Goal: Use online tool/utility: Utilize a website feature to perform a specific function

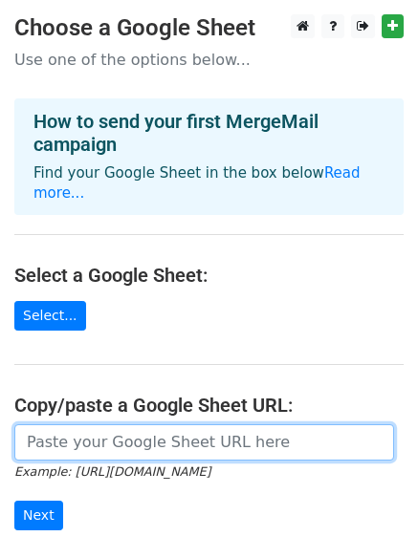
click at [135, 424] on input "url" at bounding box center [204, 442] width 380 height 36
paste input "https://docs.google.com/spreadsheets/d/1tF9gH_ANAjT0ZBRFgEON-6BQoYoYIGuG_SHoNw9…"
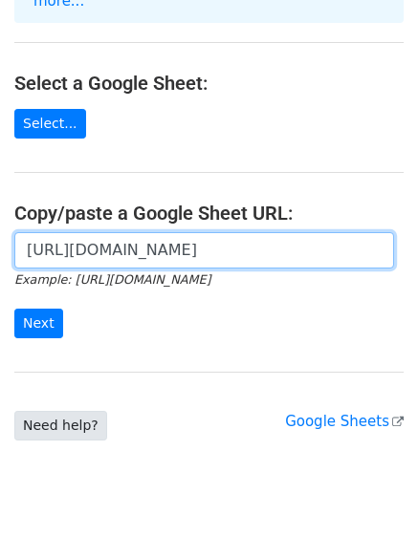
scroll to position [196, 0]
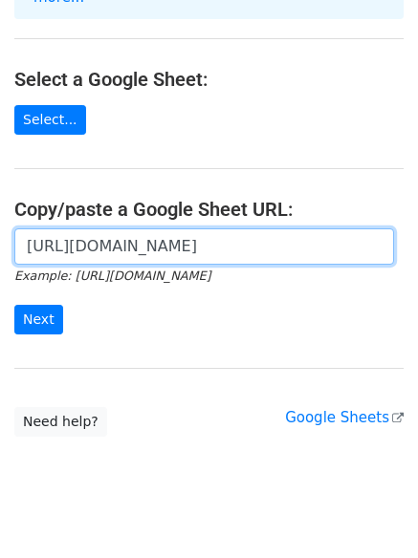
type input "https://docs.google.com/spreadsheets/d/1tF9gH_ANAjT0ZBRFgEON-6BQoYoYIGuG_SHoNw9…"
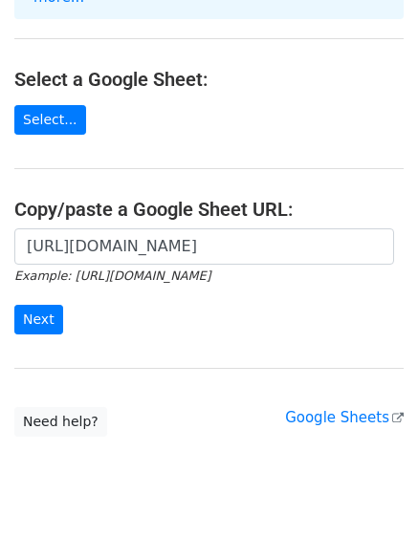
click at [55, 324] on div "https://docs.google.com/spreadsheets/d/1tF9gH_ANAjT0ZBRFgEON-6BQoYoYIGuG_SHoNw9…" at bounding box center [209, 291] width 418 height 126
click at [41, 306] on input "Next" at bounding box center [38, 320] width 49 height 30
